Goal: Check status: Check status

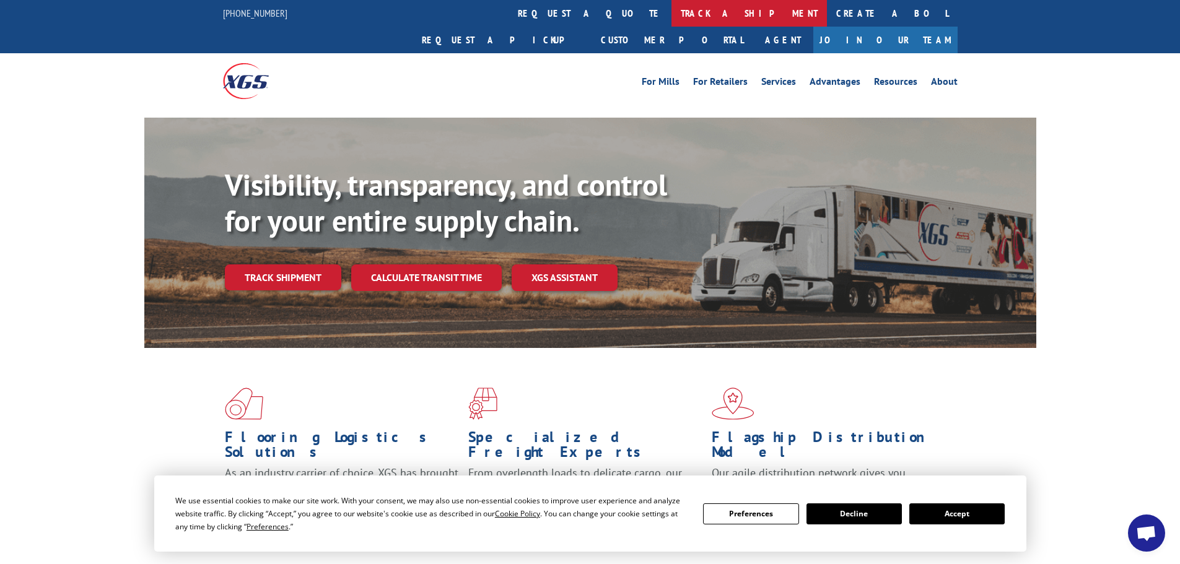
click at [671, 6] on link "track a shipment" at bounding box center [748, 13] width 155 height 27
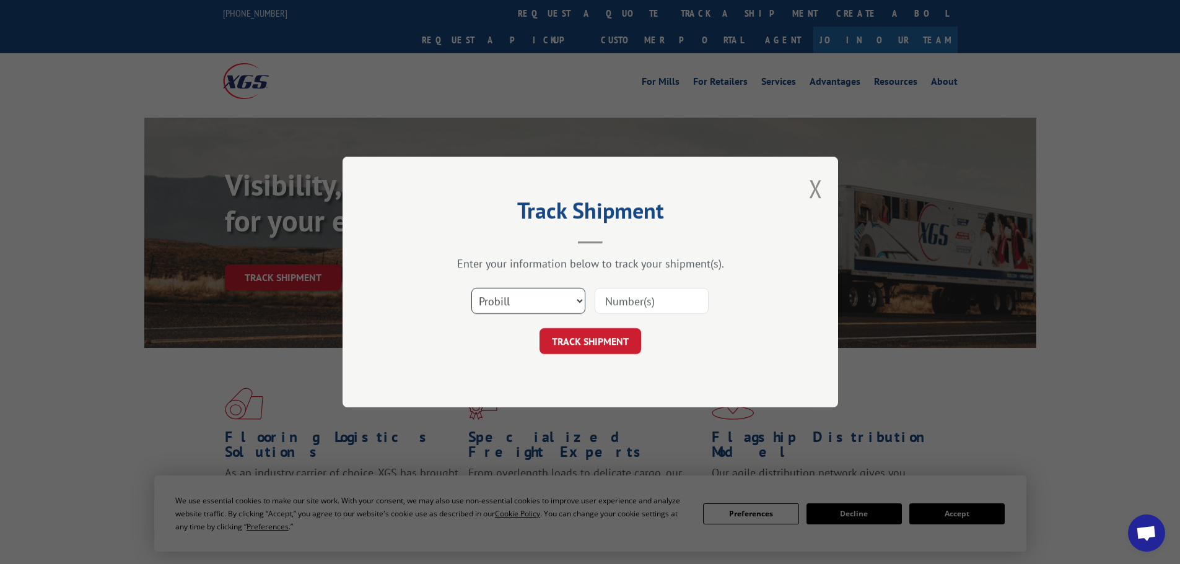
click at [538, 304] on select "Select category... Probill BOL PO" at bounding box center [528, 301] width 114 height 26
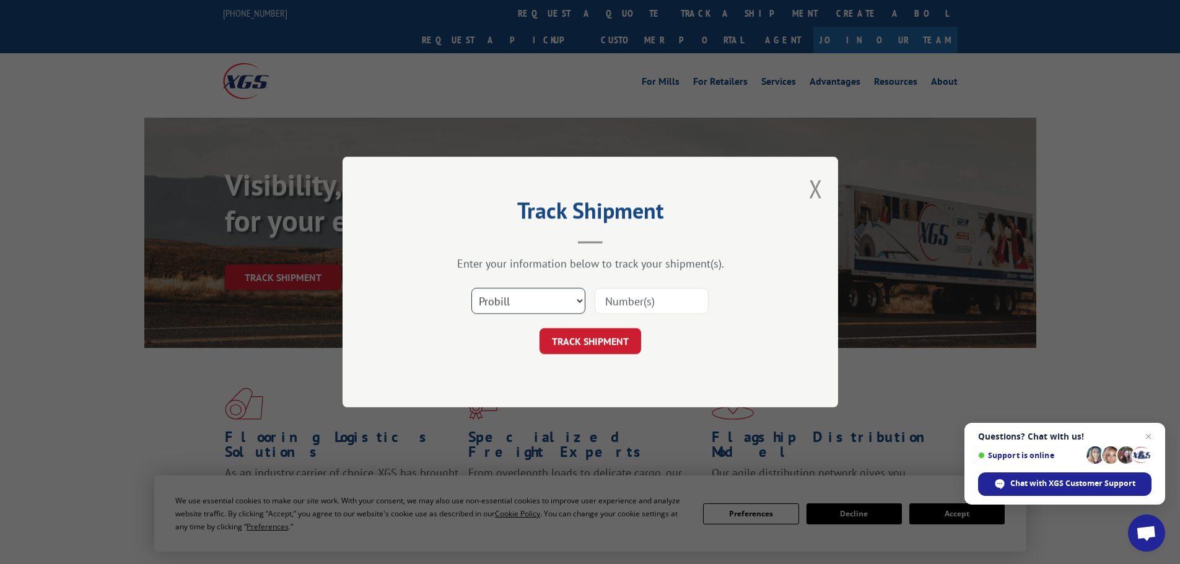
select select "bol"
click at [471, 288] on select "Select category... Probill BOL PO" at bounding box center [528, 301] width 114 height 26
click at [644, 298] on input at bounding box center [652, 301] width 114 height 26
paste input "5656812"
type input "5656812"
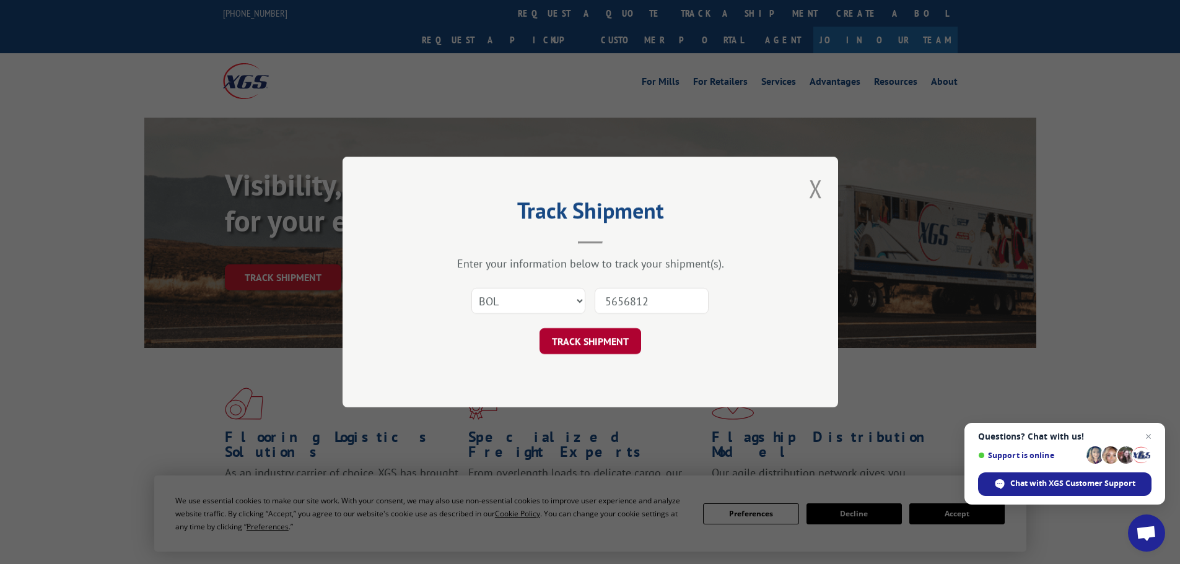
click at [596, 344] on button "TRACK SHIPMENT" at bounding box center [591, 341] width 102 height 26
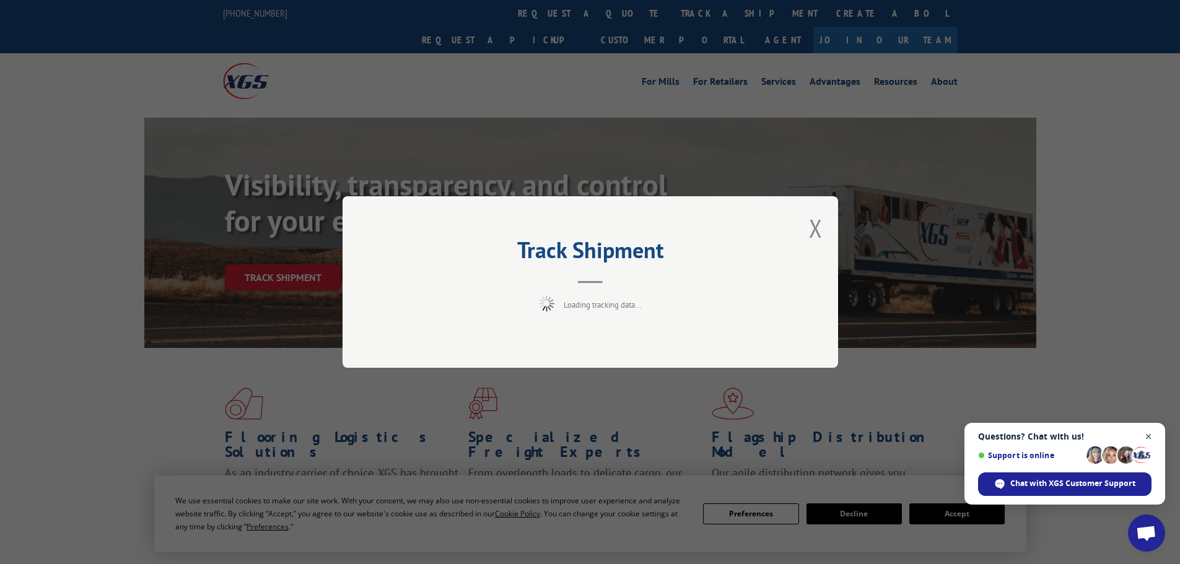
click at [1154, 437] on span "Close chat" at bounding box center [1148, 436] width 15 height 15
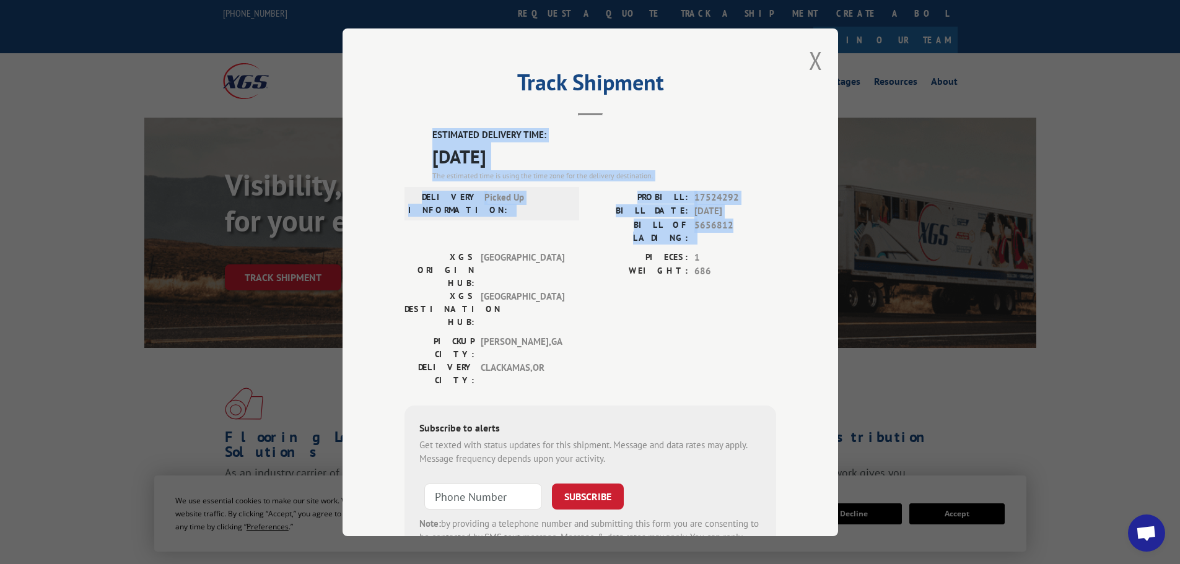
drag, startPoint x: 424, startPoint y: 133, endPoint x: 766, endPoint y: 221, distance: 353.0
click at [766, 221] on div "ESTIMATED DELIVERY TIME: [DATE] The estimated time is using the time zone for t…" at bounding box center [590, 350] width 372 height 445
copy div "ESTIMATED DELIVERY TIME: [DATE] The estimated time is using the time zone for t…"
